Goal: Find specific page/section: Find specific page/section

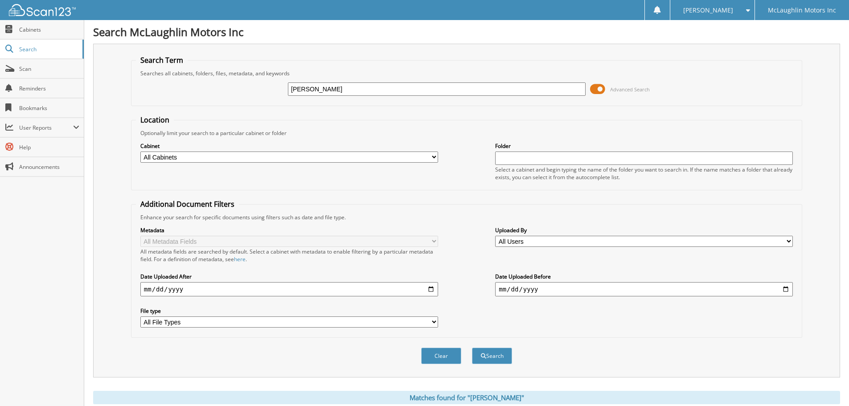
drag, startPoint x: 349, startPoint y: 89, endPoint x: 85, endPoint y: 48, distance: 267.3
click at [85, 48] on div "Search McLaughlin Motors Inc Search Term Searches all cabinets, folders, files,…" at bounding box center [466, 273] width 764 height 547
type input "l"
type input "s"
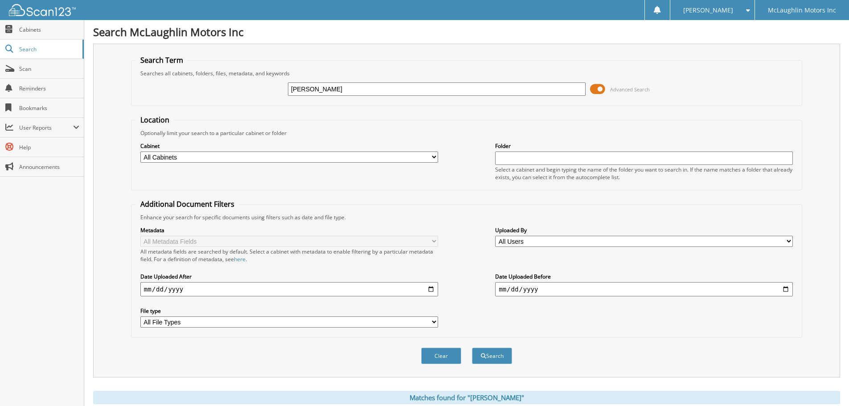
type input "sahra schreiber"
click at [472, 347] on button "Search" at bounding box center [492, 355] width 40 height 16
drag, startPoint x: 309, startPoint y: 89, endPoint x: 256, endPoint y: 91, distance: 52.6
click at [256, 91] on div "sahra schreiber Advanced Search" at bounding box center [466, 89] width 661 height 24
type input "schreiber"
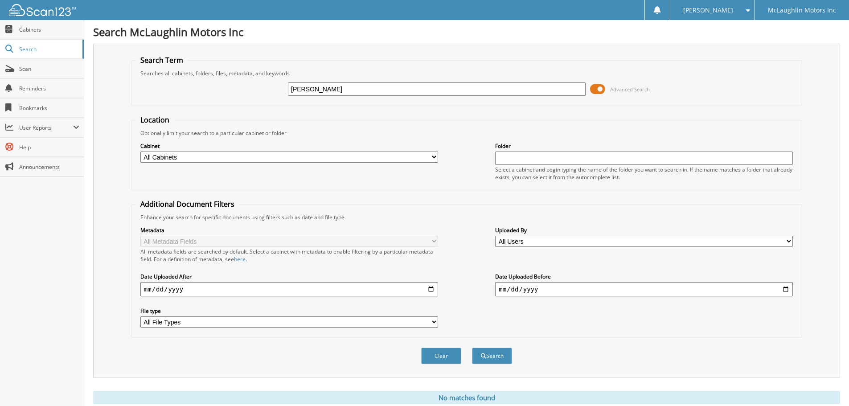
click at [472, 347] on button "Search" at bounding box center [492, 355] width 40 height 16
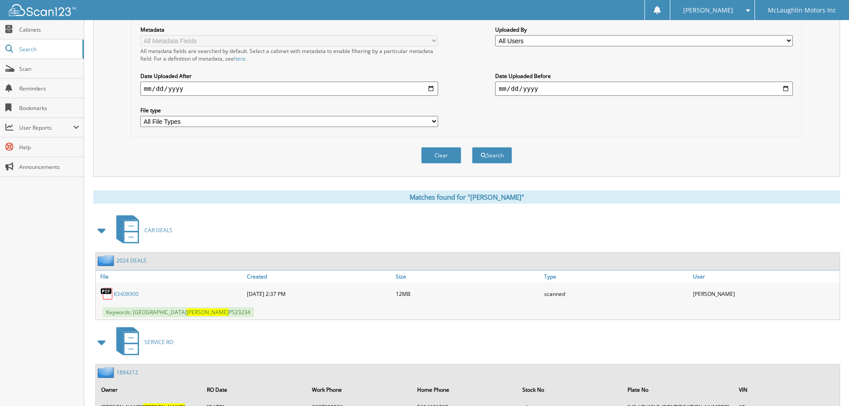
scroll to position [223, 0]
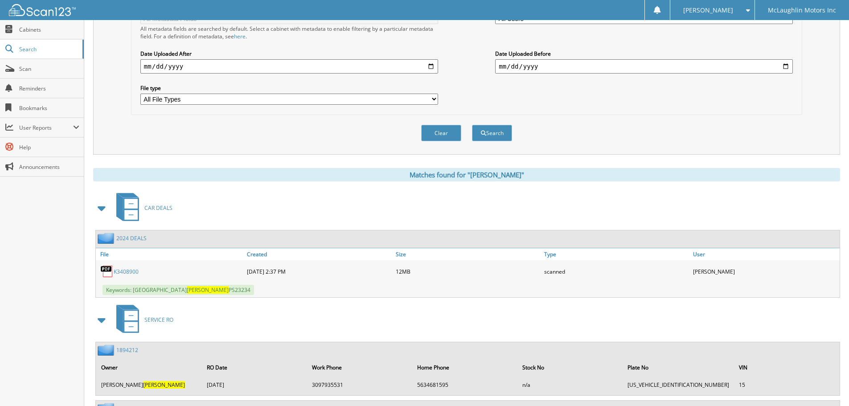
click at [125, 269] on link "K3408900" at bounding box center [126, 272] width 25 height 8
